Goal: Information Seeking & Learning: Learn about a topic

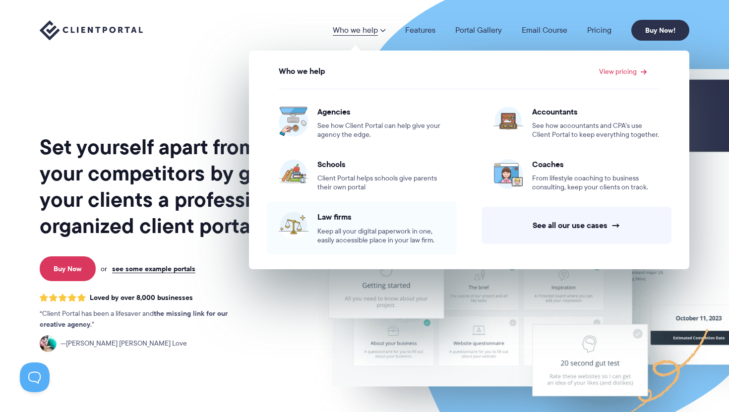
click at [354, 218] on span "Law firms" at bounding box center [380, 217] width 127 height 10
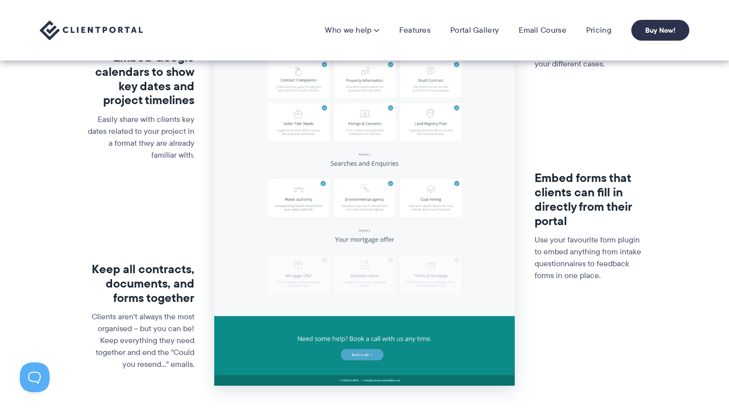
scroll to position [72, 0]
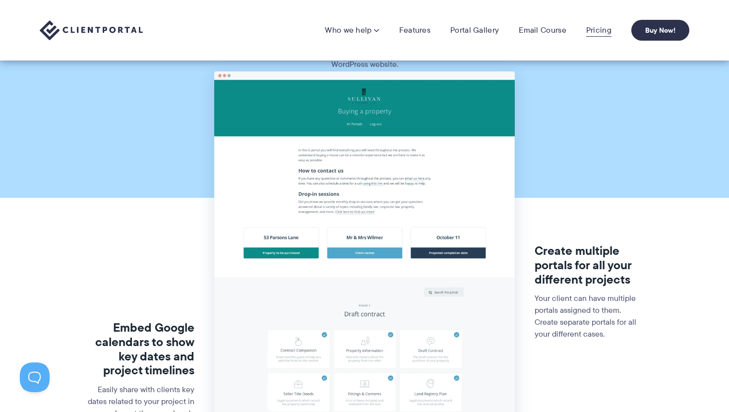
click at [597, 29] on link "Pricing" at bounding box center [598, 30] width 25 height 10
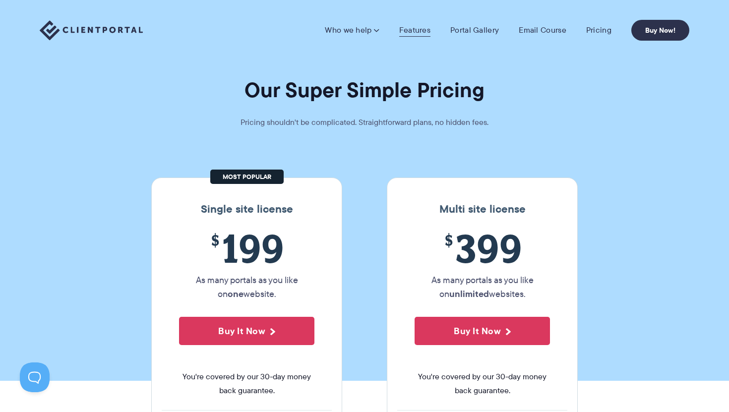
click at [422, 29] on link "Features" at bounding box center [414, 30] width 31 height 10
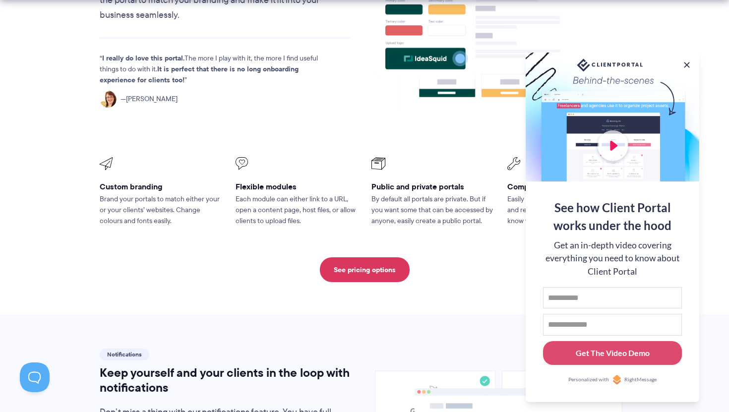
scroll to position [409, 0]
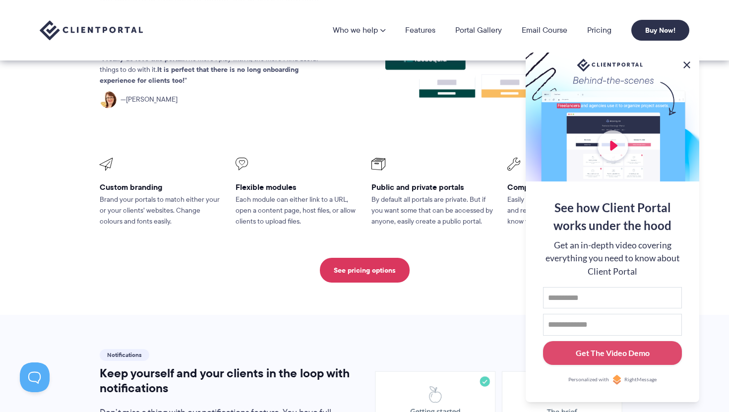
click at [686, 62] on button at bounding box center [687, 65] width 12 height 12
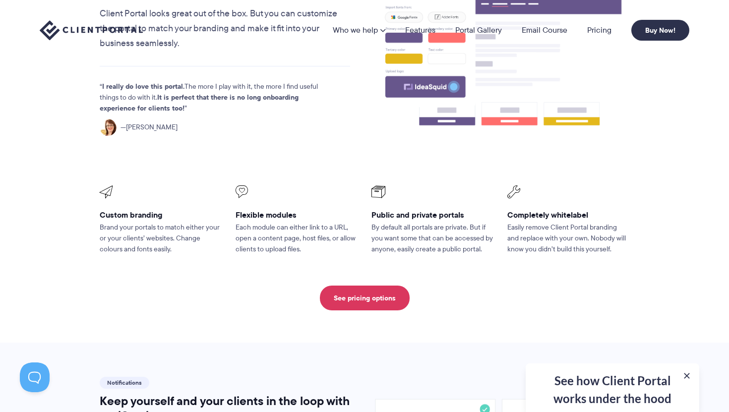
scroll to position [0, 0]
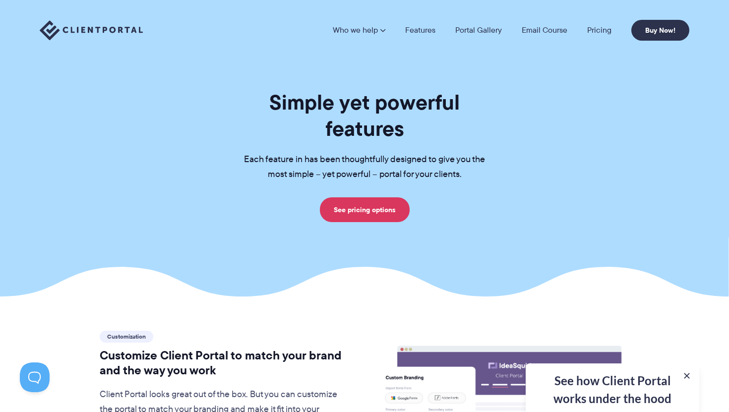
click at [86, 29] on img at bounding box center [91, 30] width 103 height 20
